Goal: Transaction & Acquisition: Purchase product/service

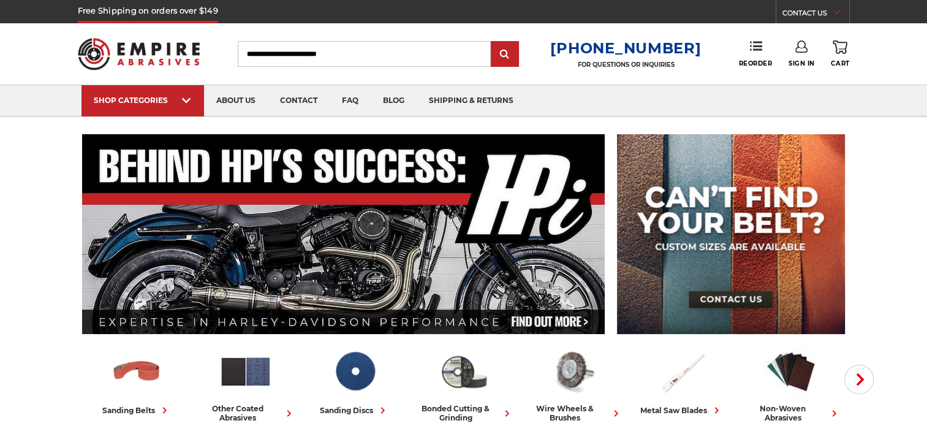
click at [799, 55] on link "Sign In" at bounding box center [802, 53] width 26 height 27
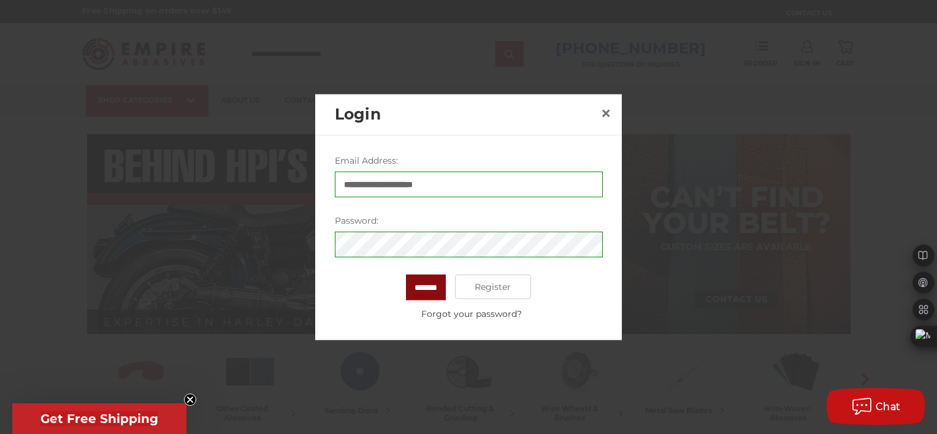
click at [423, 294] on input "*******" at bounding box center [426, 288] width 40 height 26
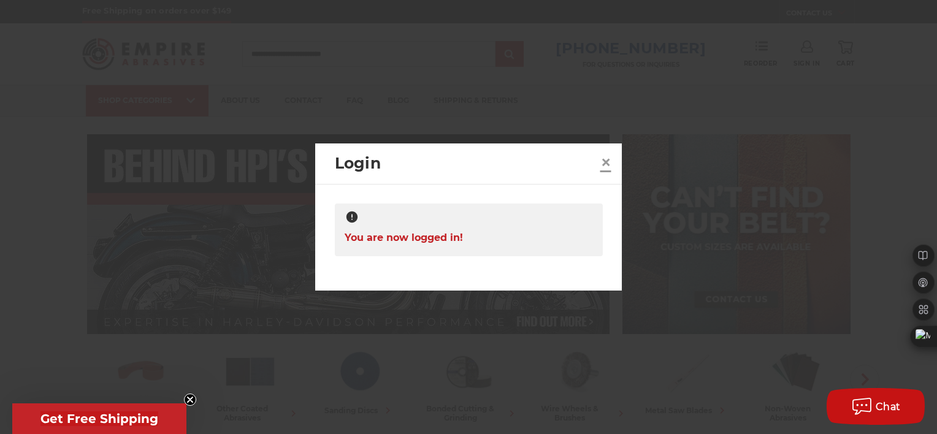
click at [600, 162] on span "×" at bounding box center [605, 162] width 11 height 24
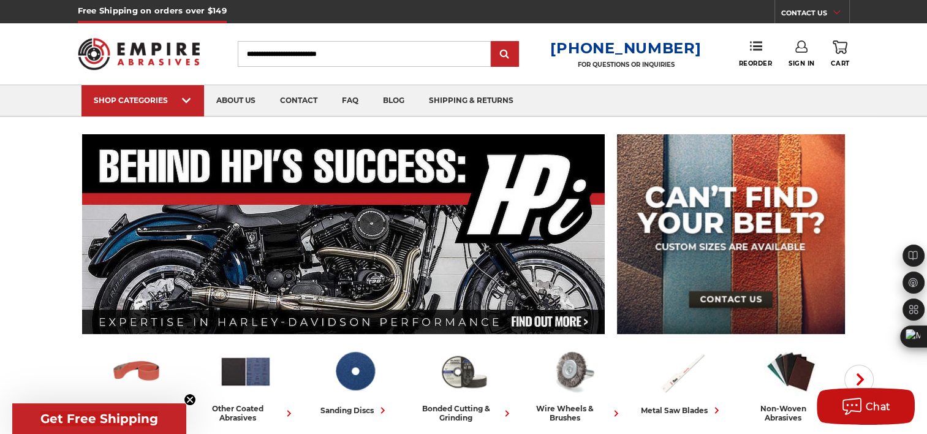
click at [829, 54] on div "Sign In" at bounding box center [810, 53] width 42 height 27
click at [848, 53] on link "0 Cart" at bounding box center [840, 53] width 18 height 27
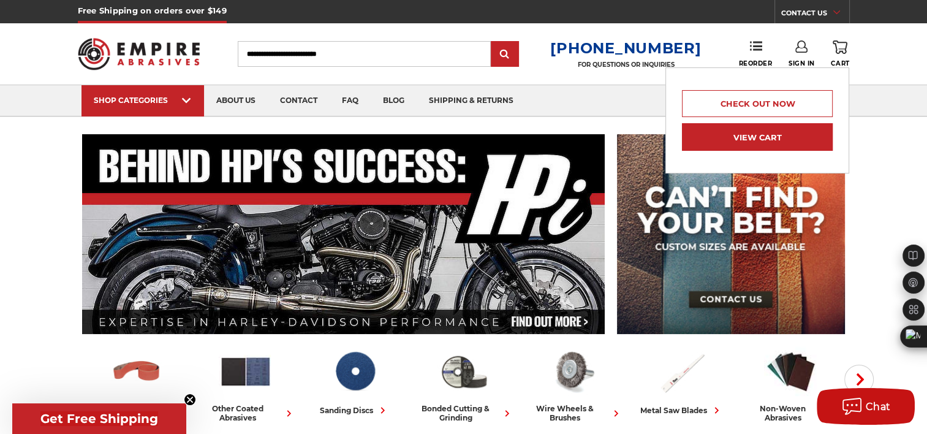
click at [777, 145] on link "View Cart" at bounding box center [757, 137] width 151 height 28
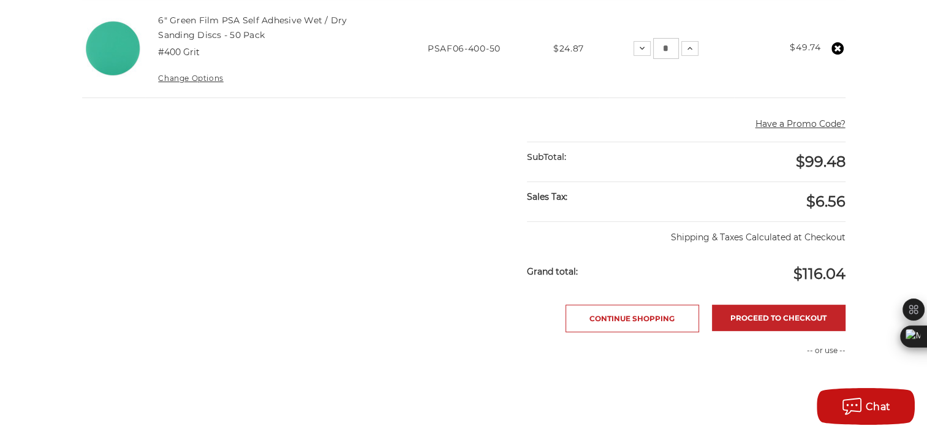
scroll to position [423, 0]
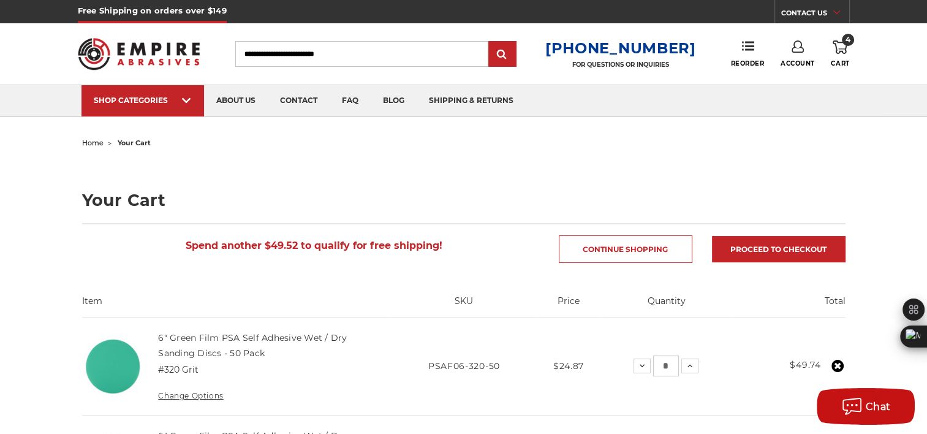
drag, startPoint x: 841, startPoint y: 0, endPoint x: 575, endPoint y: 194, distance: 329.4
click at [575, 194] on h1 "Your Cart" at bounding box center [464, 200] width 764 height 17
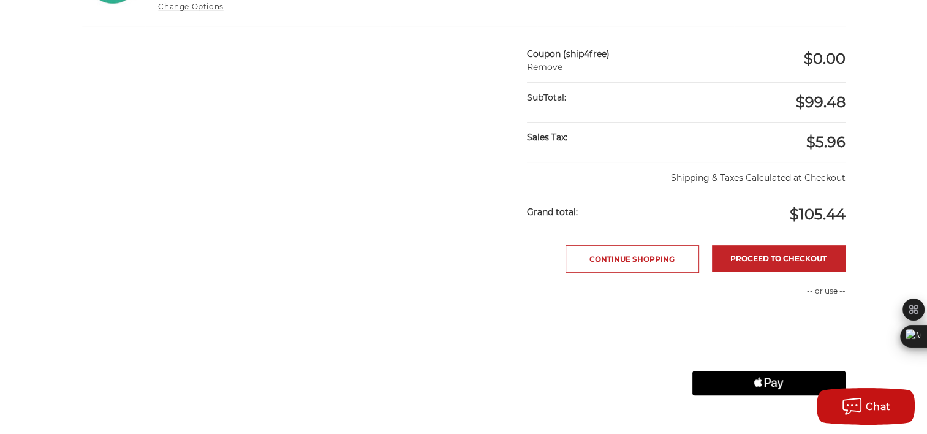
scroll to position [498, 0]
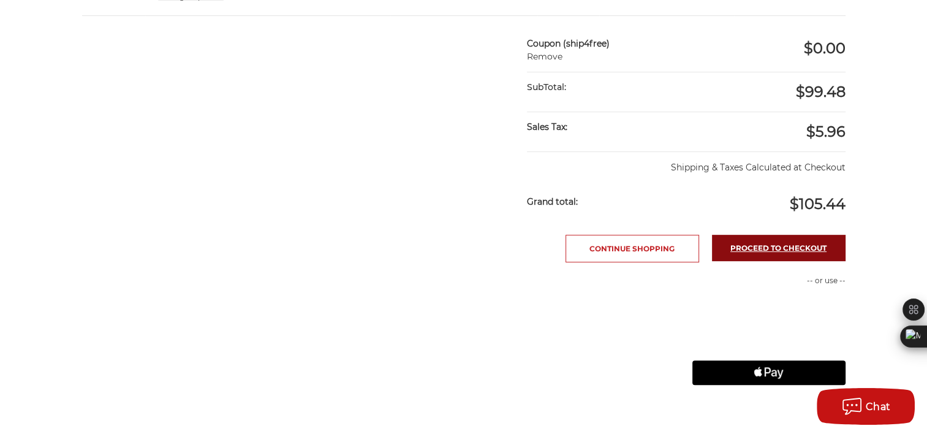
click at [774, 248] on link "Proceed to checkout" at bounding box center [779, 248] width 134 height 26
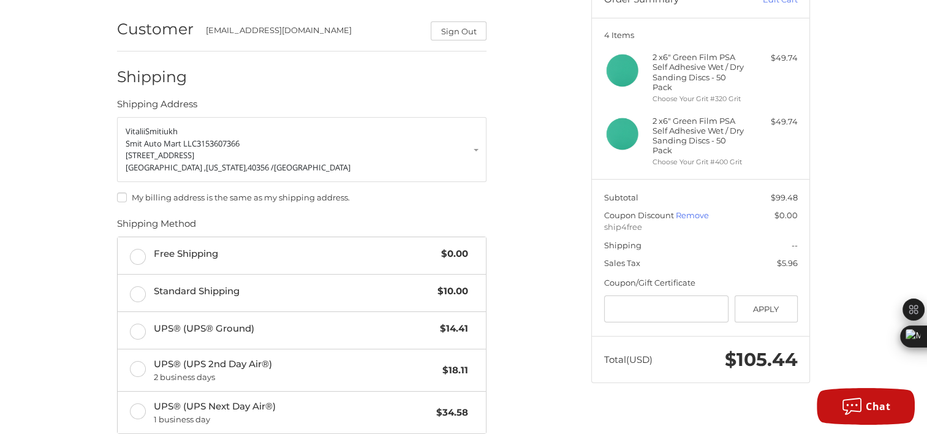
scroll to position [140, 0]
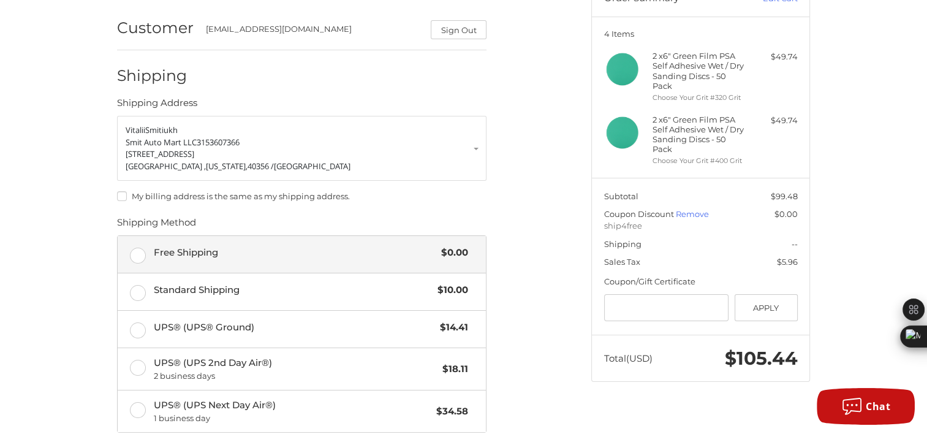
click at [329, 244] on div "Free Shipping $0.00" at bounding box center [311, 252] width 314 height 17
click at [688, 213] on link "Remove" at bounding box center [692, 214] width 33 height 10
click at [694, 217] on link "Remove" at bounding box center [692, 214] width 33 height 10
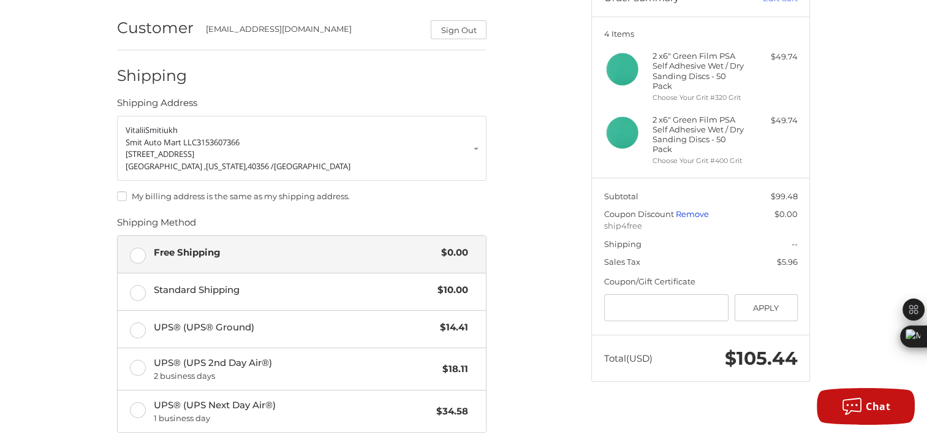
click at [694, 217] on link "Remove" at bounding box center [692, 214] width 33 height 10
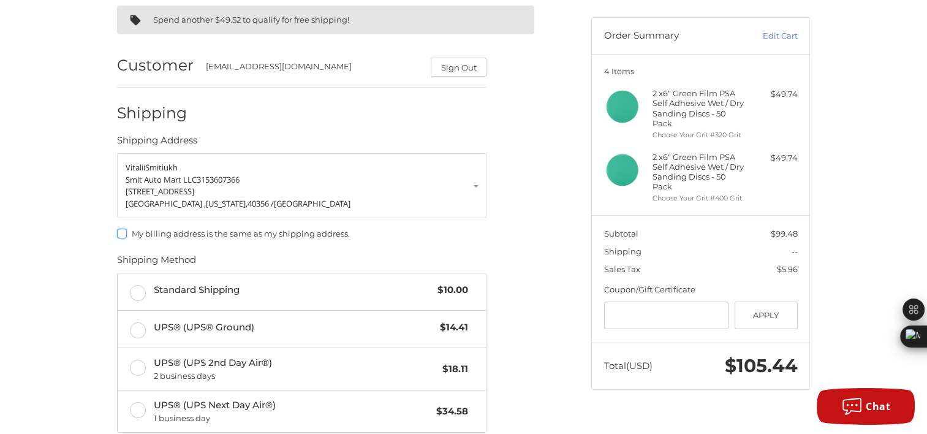
scroll to position [103, 0]
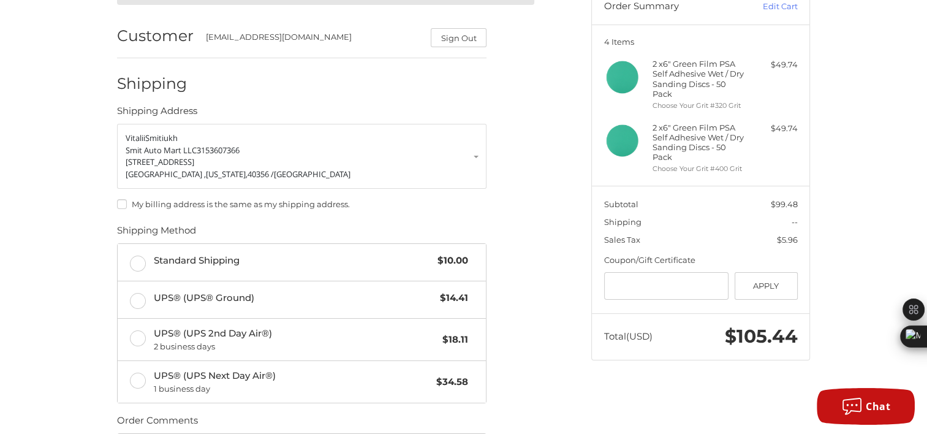
scroll to position [0, 0]
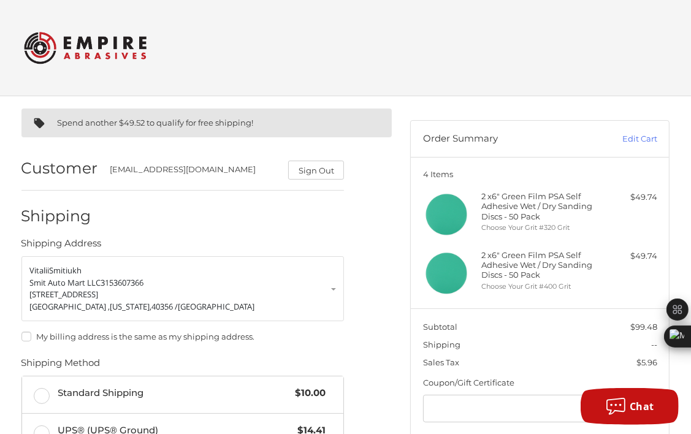
click at [640, 65] on h2 at bounding box center [345, 48] width 643 height 48
click at [582, 32] on h2 at bounding box center [345, 48] width 643 height 48
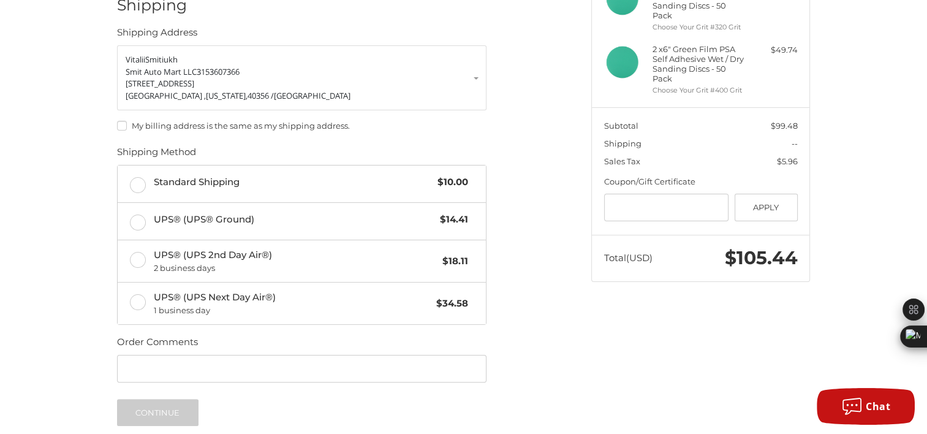
scroll to position [212, 0]
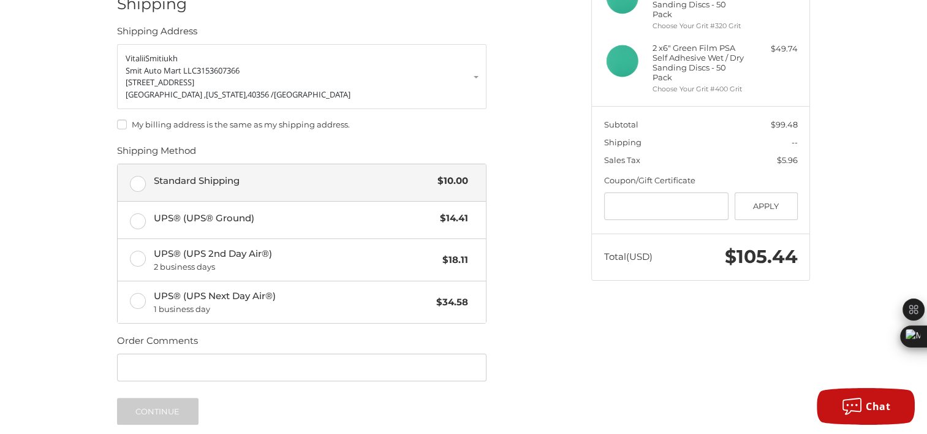
click at [240, 178] on span "Standard Shipping" at bounding box center [293, 181] width 278 height 14
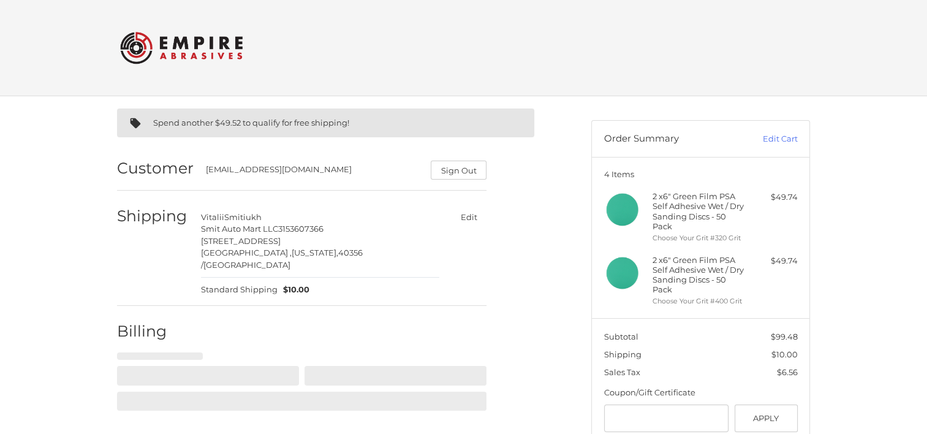
select select "**"
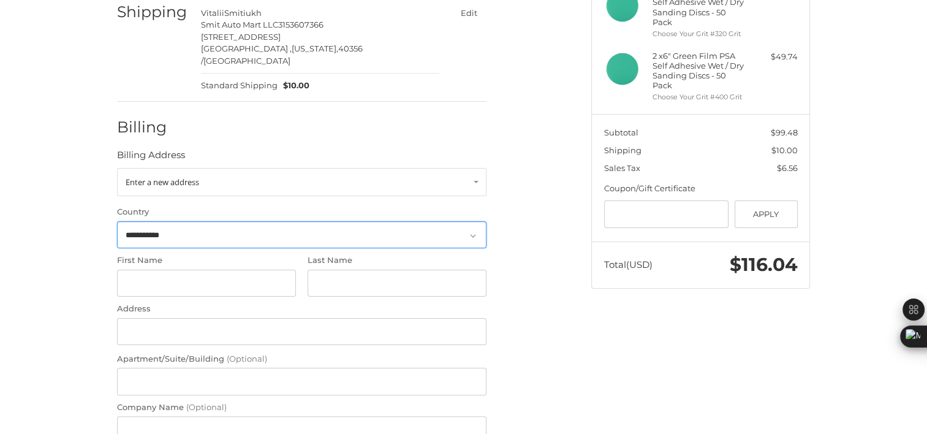
scroll to position [207, 0]
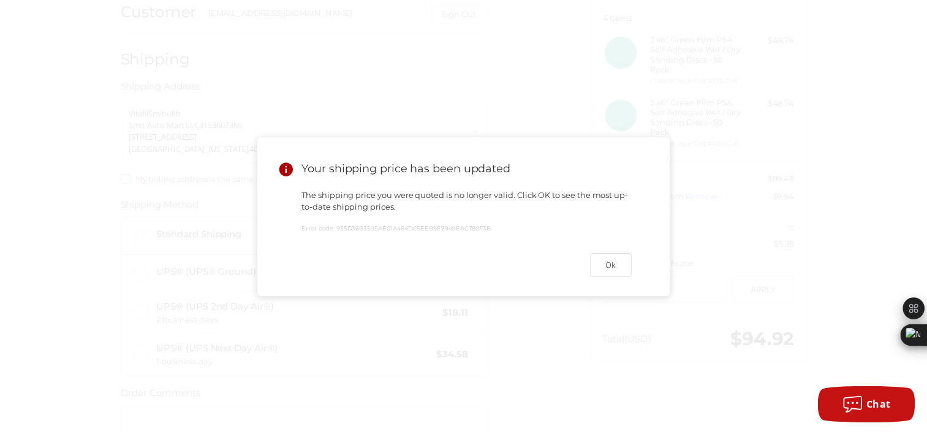
scroll to position [103, 0]
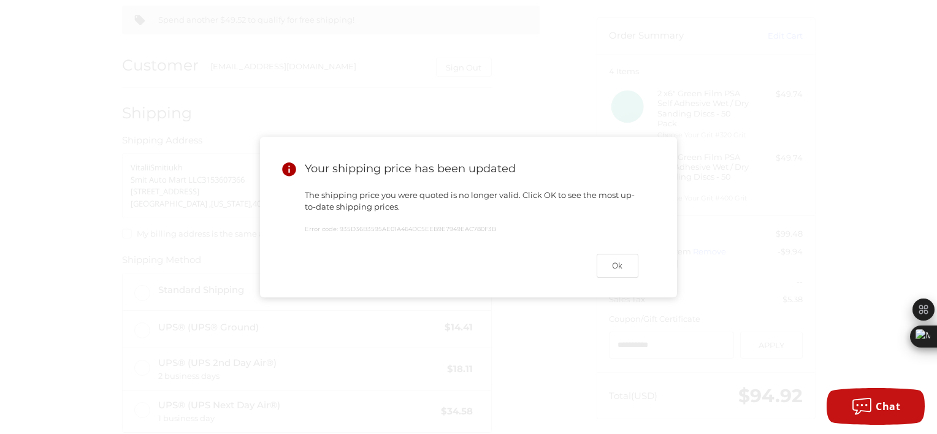
click at [627, 258] on button "Ok" at bounding box center [617, 266] width 42 height 24
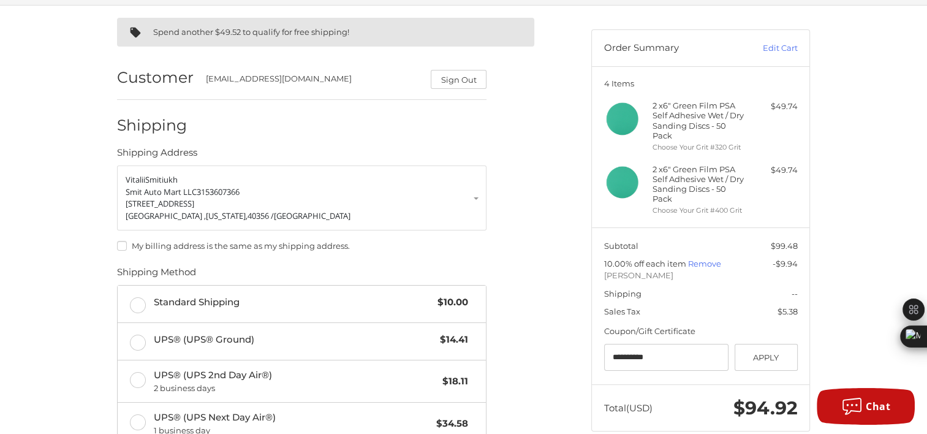
scroll to position [91, 0]
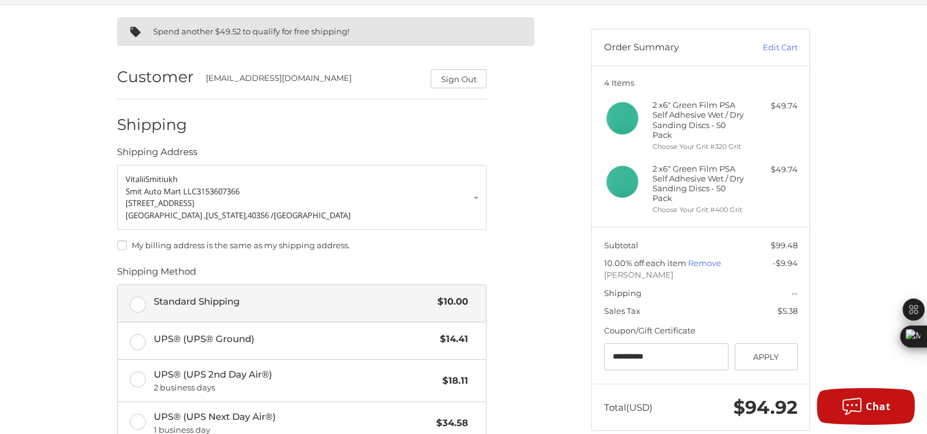
click at [330, 297] on span "Standard Shipping" at bounding box center [293, 302] width 278 height 14
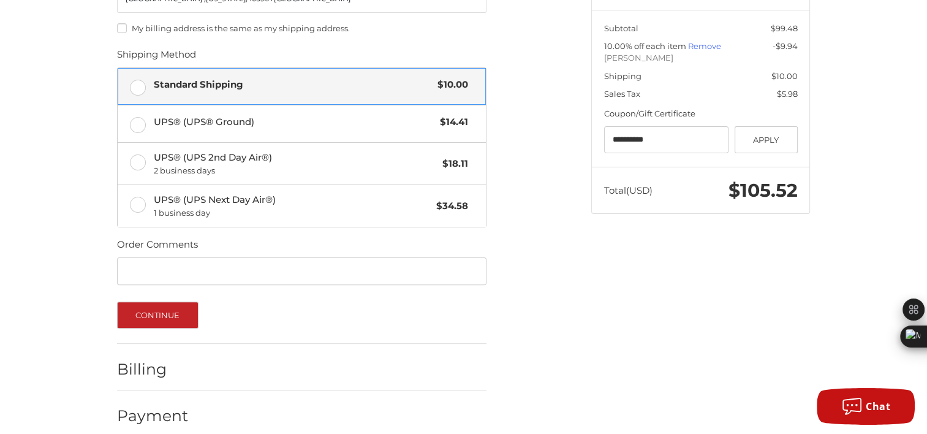
scroll to position [309, 0]
click at [164, 319] on button "Continue" at bounding box center [158, 314] width 82 height 27
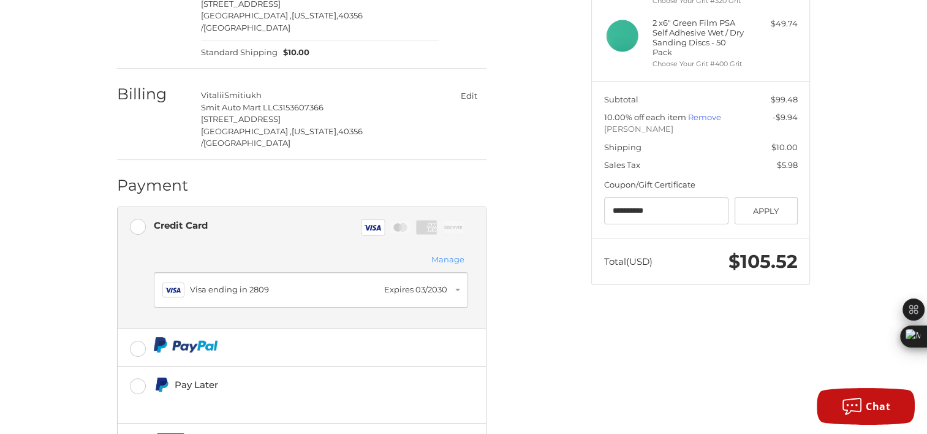
scroll to position [314, 0]
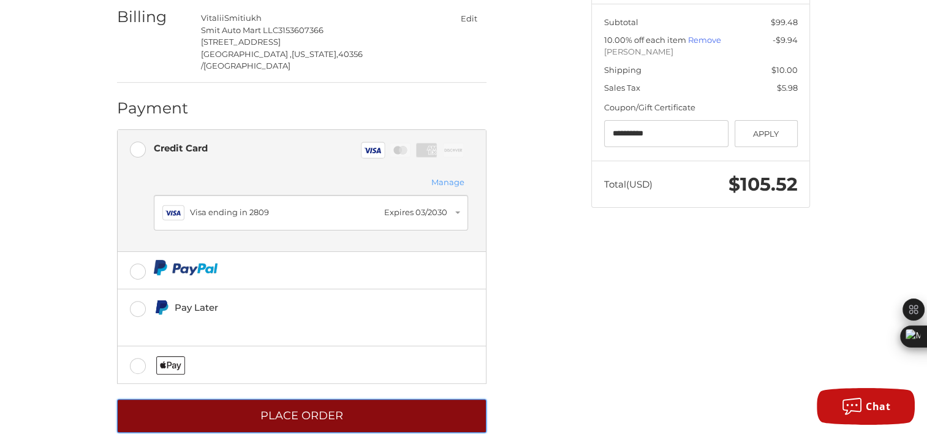
click at [346, 399] on button "Place Order" at bounding box center [302, 416] width 370 height 34
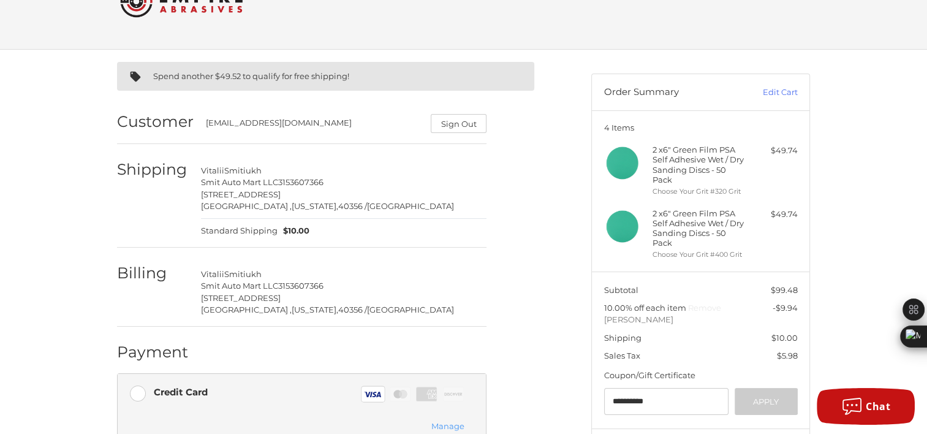
scroll to position [0, 0]
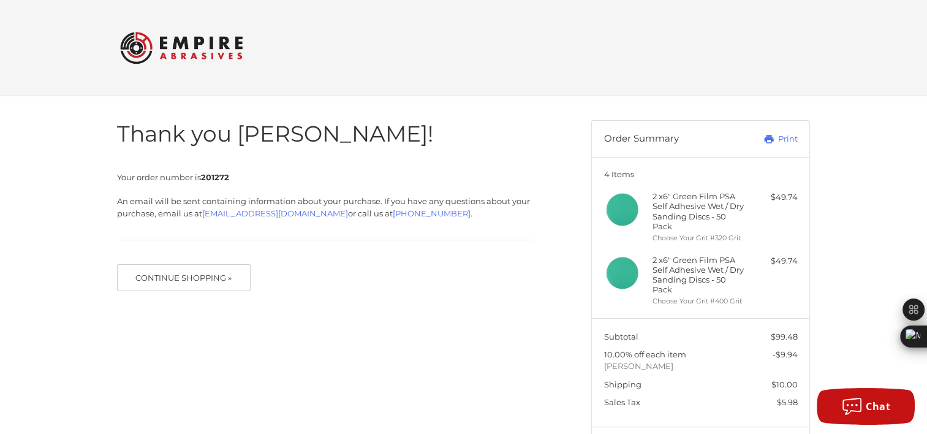
click at [783, 134] on link "Print" at bounding box center [767, 139] width 61 height 12
